Goal: Navigation & Orientation: Understand site structure

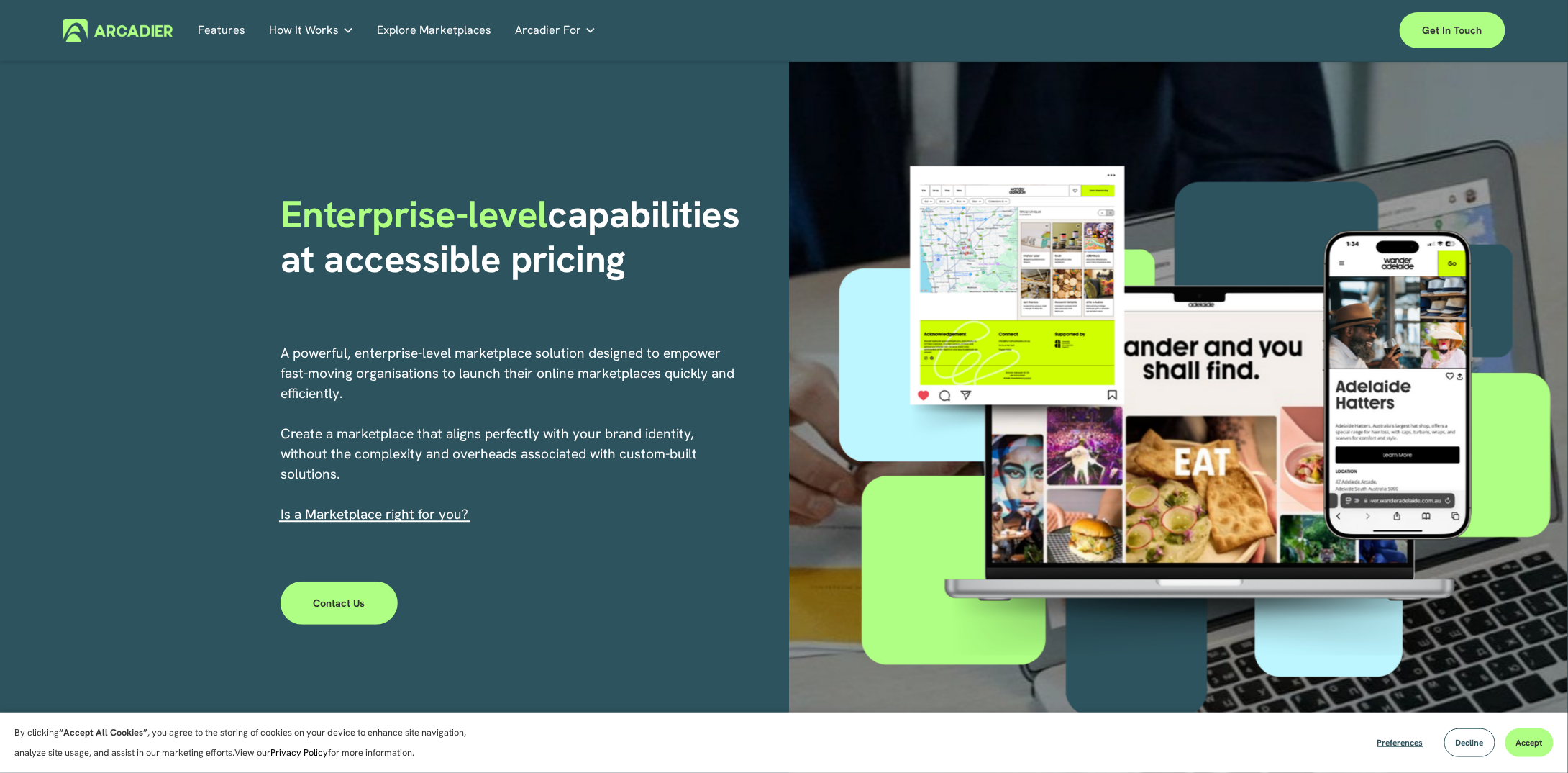
click at [220, 31] on link "Features" at bounding box center [222, 30] width 48 height 22
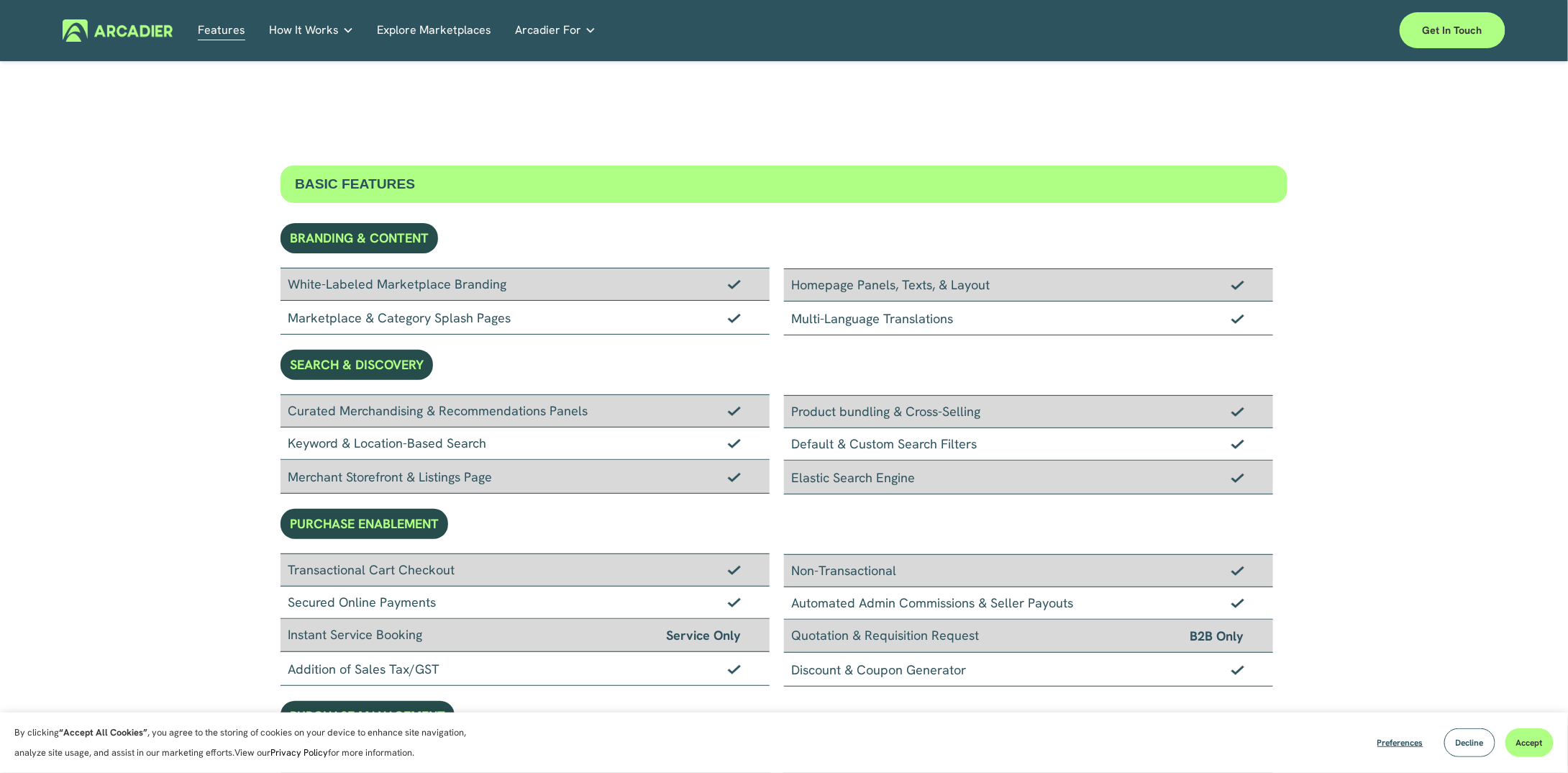
click at [448, 37] on link "Explore Marketplaces" at bounding box center [433, 30] width 114 height 22
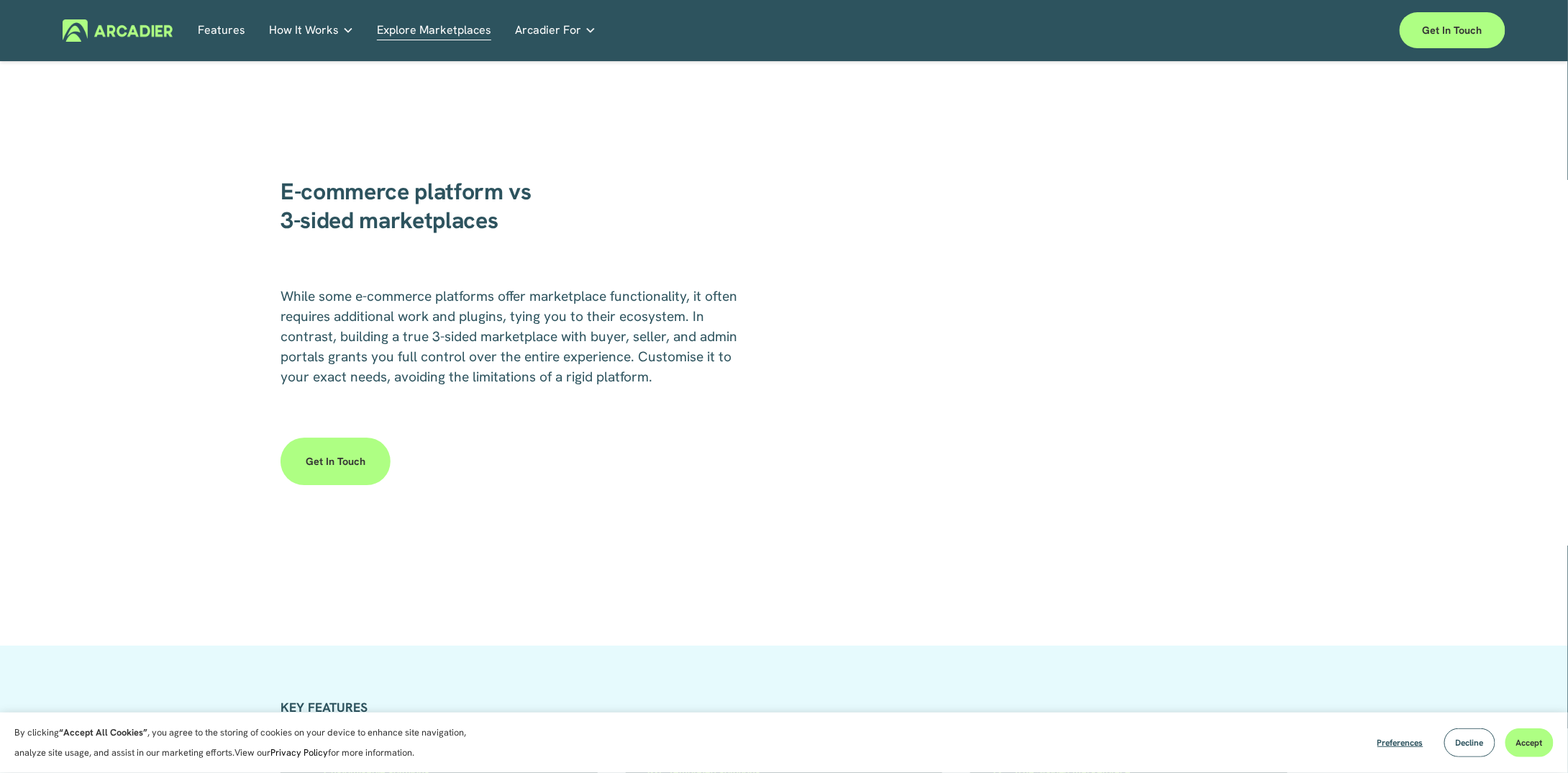
scroll to position [2374, 0]
